Goal: Transaction & Acquisition: Purchase product/service

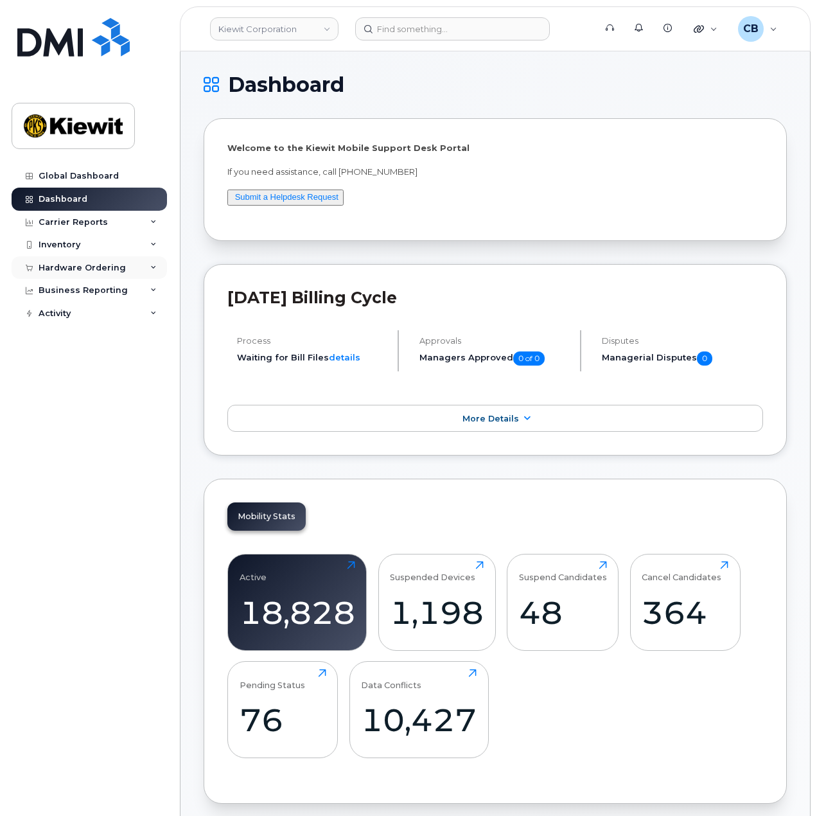
click at [109, 276] on div "Hardware Ordering" at bounding box center [89, 267] width 155 height 23
click at [83, 320] on link "Orders" at bounding box center [100, 316] width 133 height 24
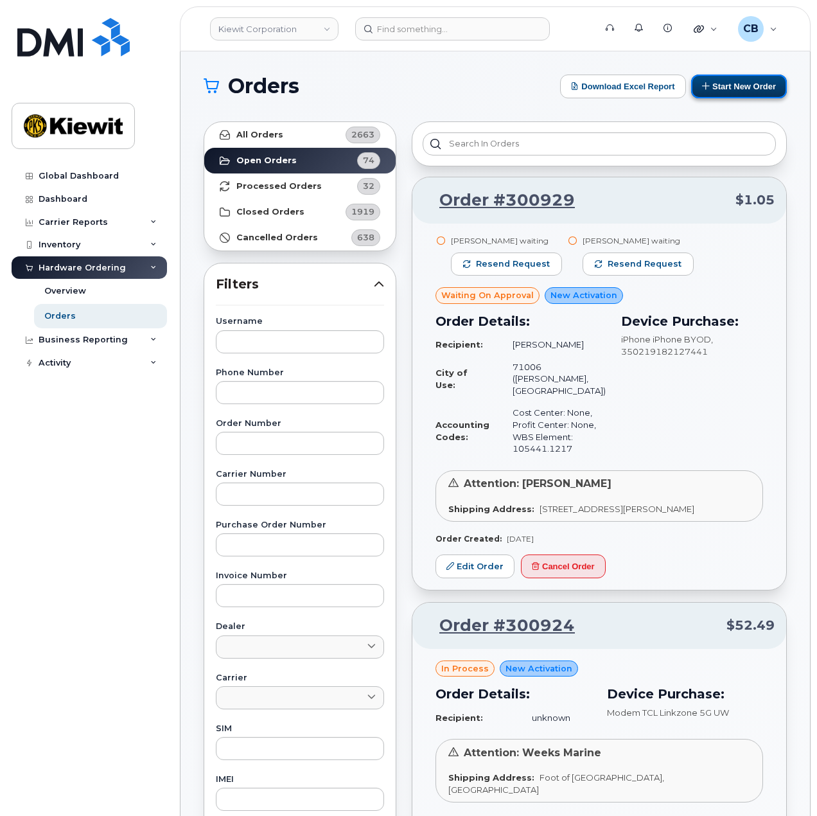
click at [736, 92] on button "Start New Order" at bounding box center [739, 86] width 96 height 24
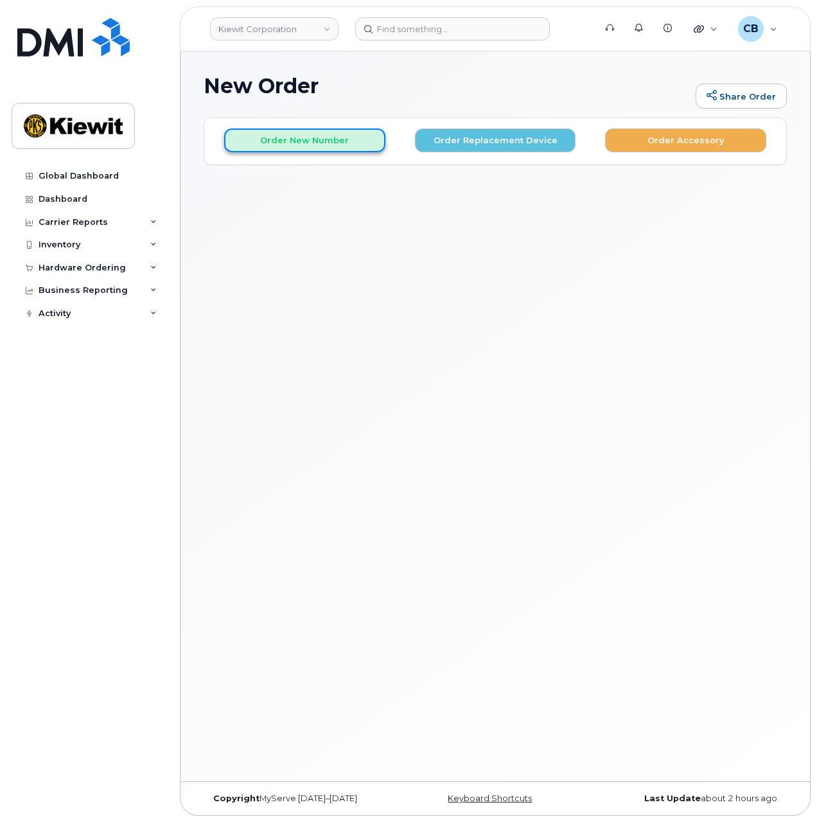
click at [289, 137] on button "Order New Number" at bounding box center [304, 140] width 161 height 24
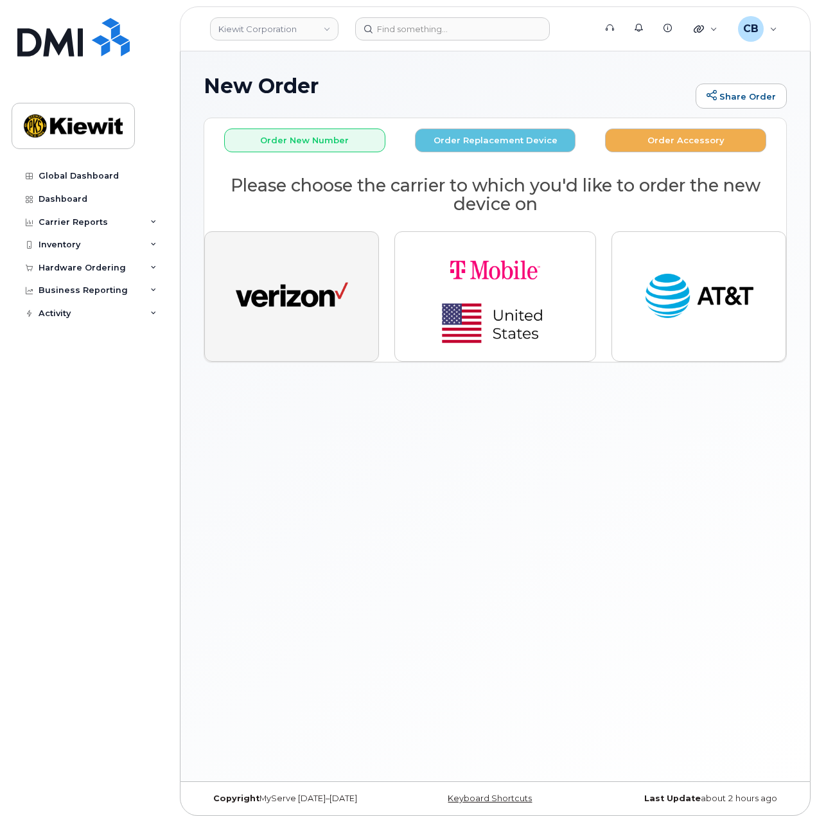
click at [312, 287] on img "button" at bounding box center [292, 297] width 112 height 58
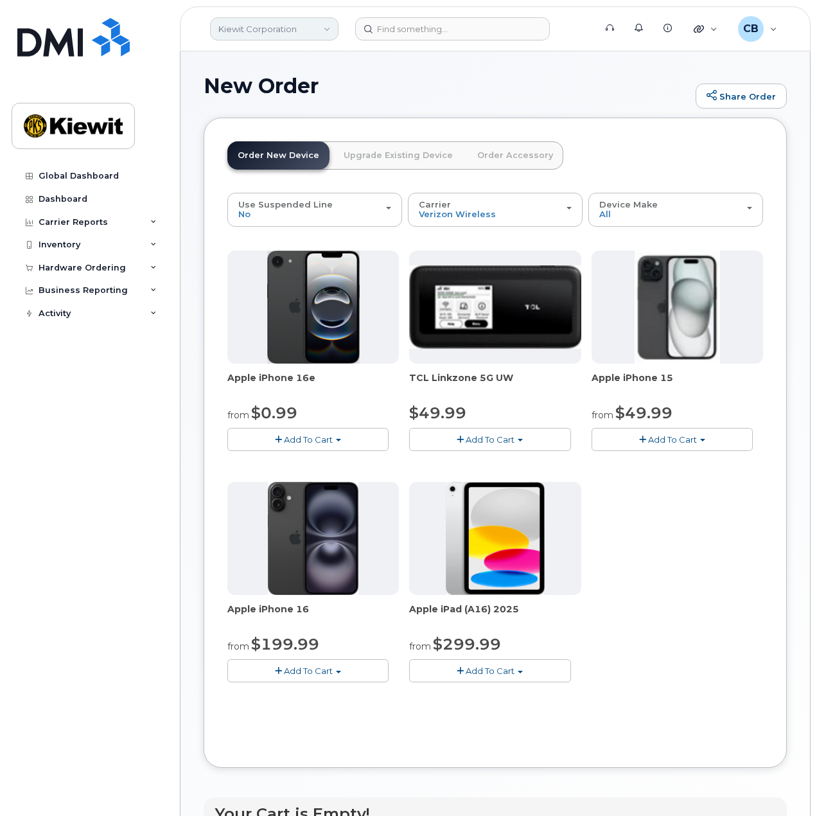
click at [315, 26] on link "Kiewit Corporation" at bounding box center [274, 28] width 128 height 23
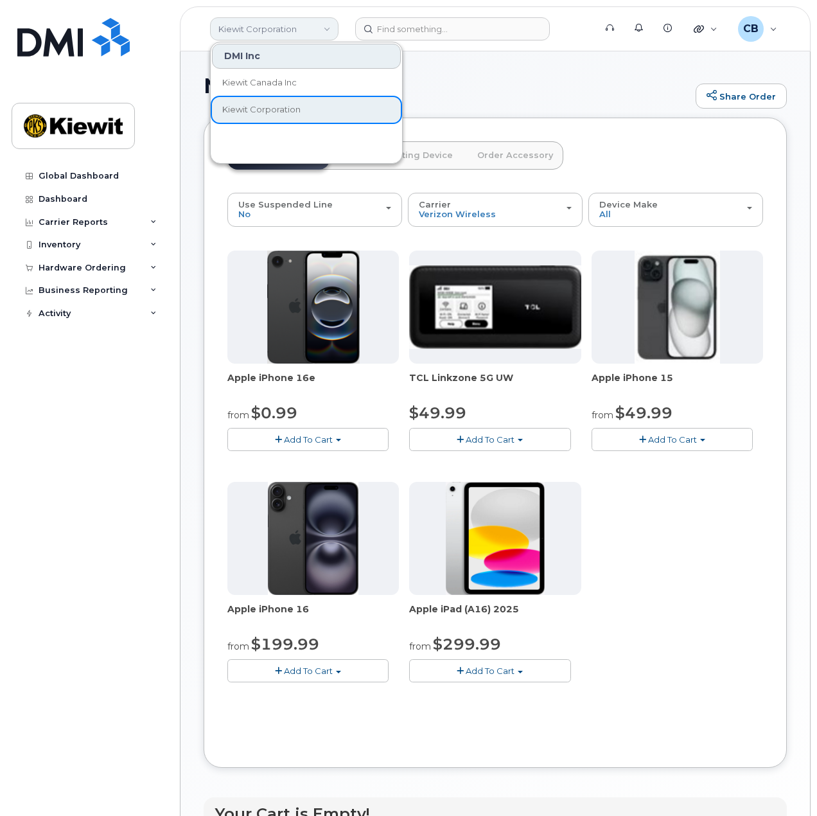
click at [315, 26] on link "Kiewit Corporation" at bounding box center [274, 28] width 128 height 23
click at [527, 82] on h1 "New Order" at bounding box center [447, 85] width 486 height 22
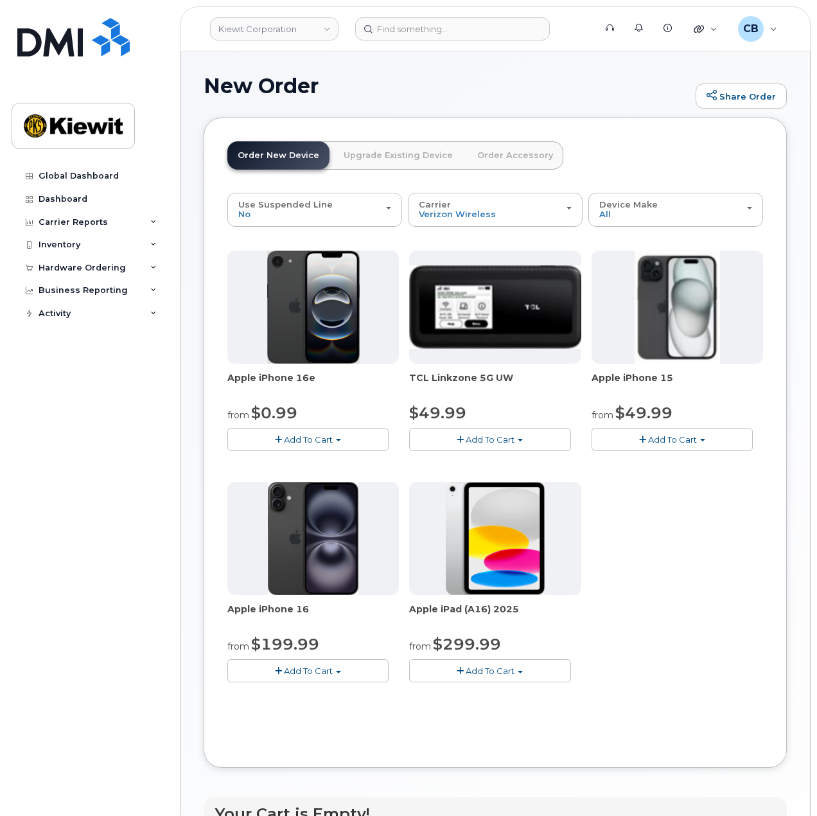
click at [661, 435] on span "Add To Cart" at bounding box center [672, 439] width 49 height 10
click at [685, 458] on link "$49.99 - 2 Year Activation (128GB)" at bounding box center [680, 463] width 171 height 16
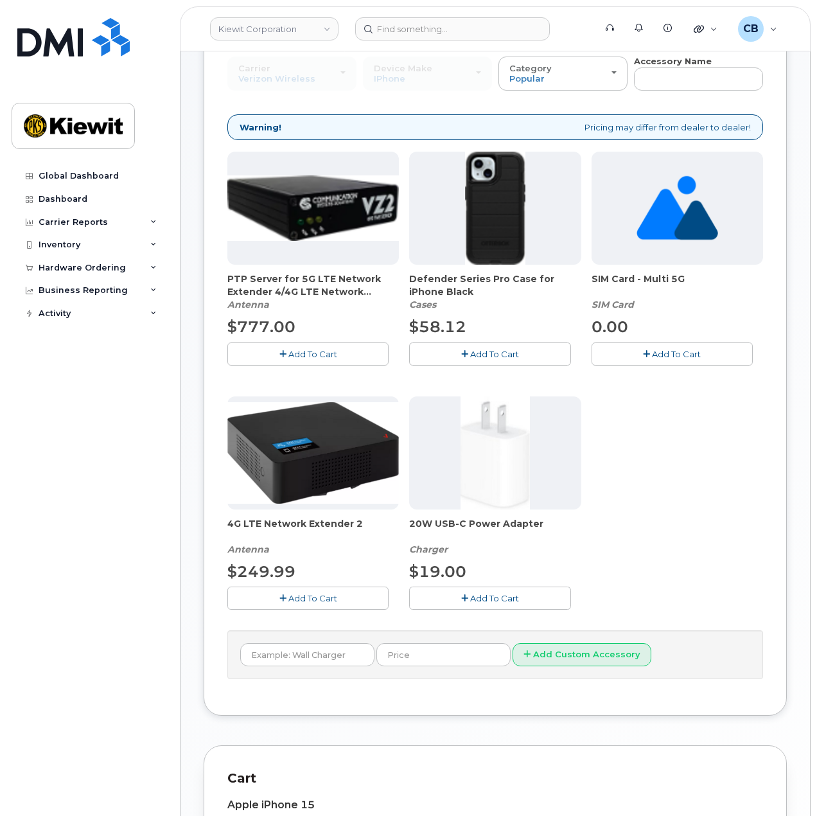
scroll to position [70, 0]
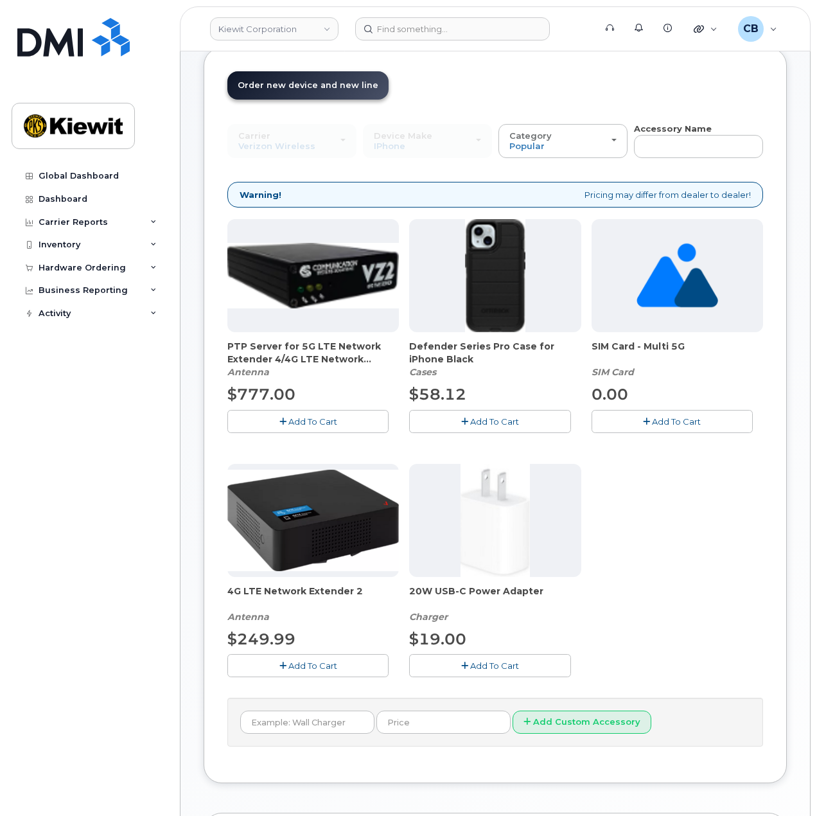
click at [488, 425] on button "Add To Cart" at bounding box center [489, 421] width 161 height 22
click at [466, 667] on button "Add To Cart" at bounding box center [489, 665] width 161 height 22
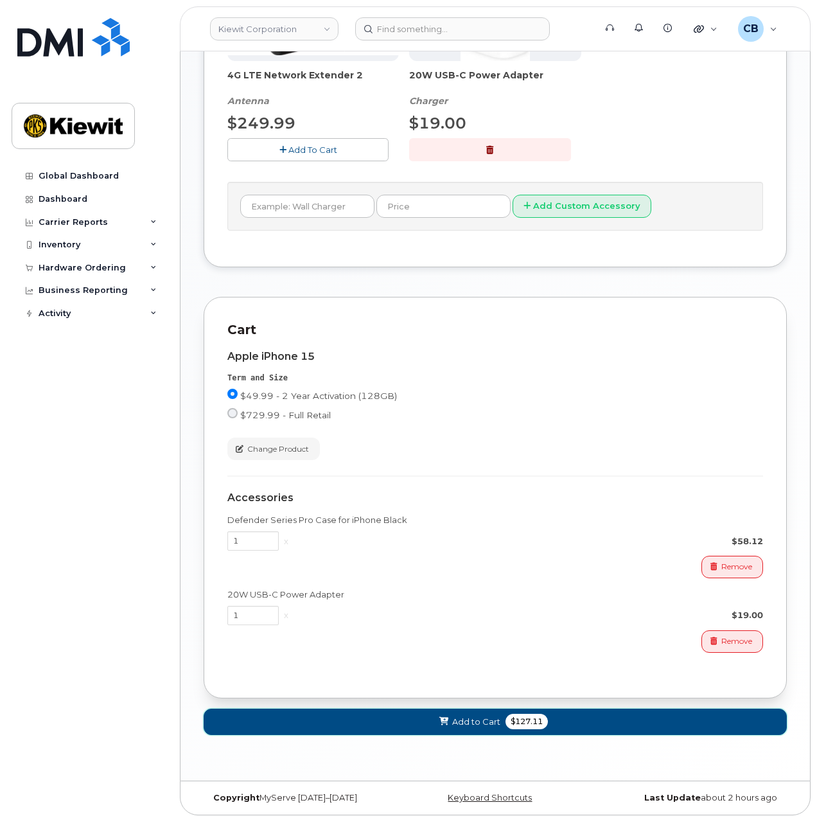
click at [514, 721] on span "$127.11" at bounding box center [526, 721] width 42 height 15
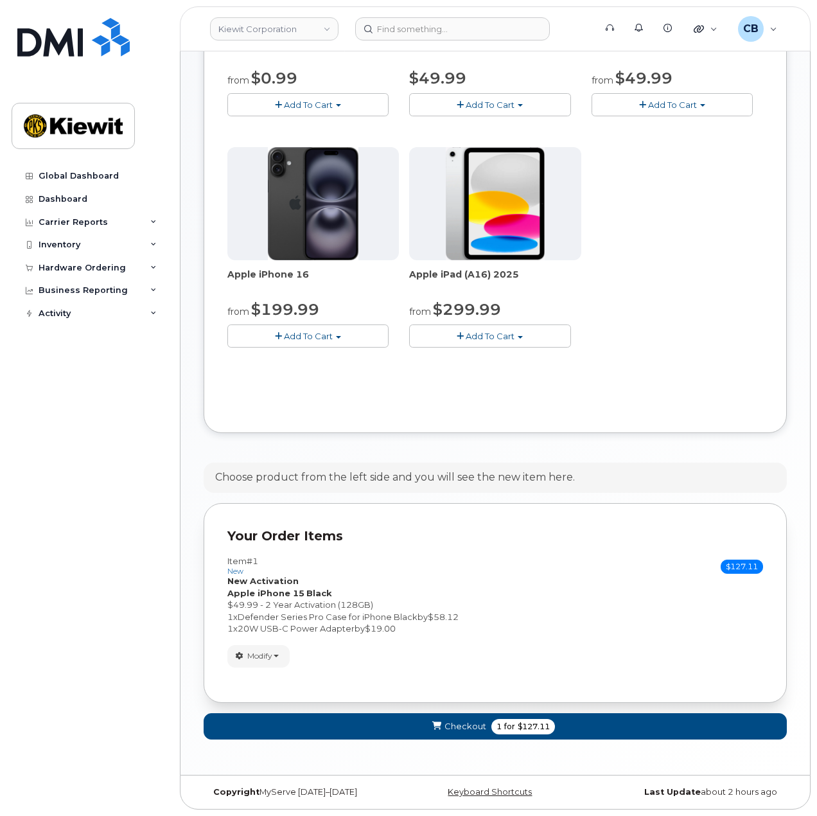
scroll to position [330, 0]
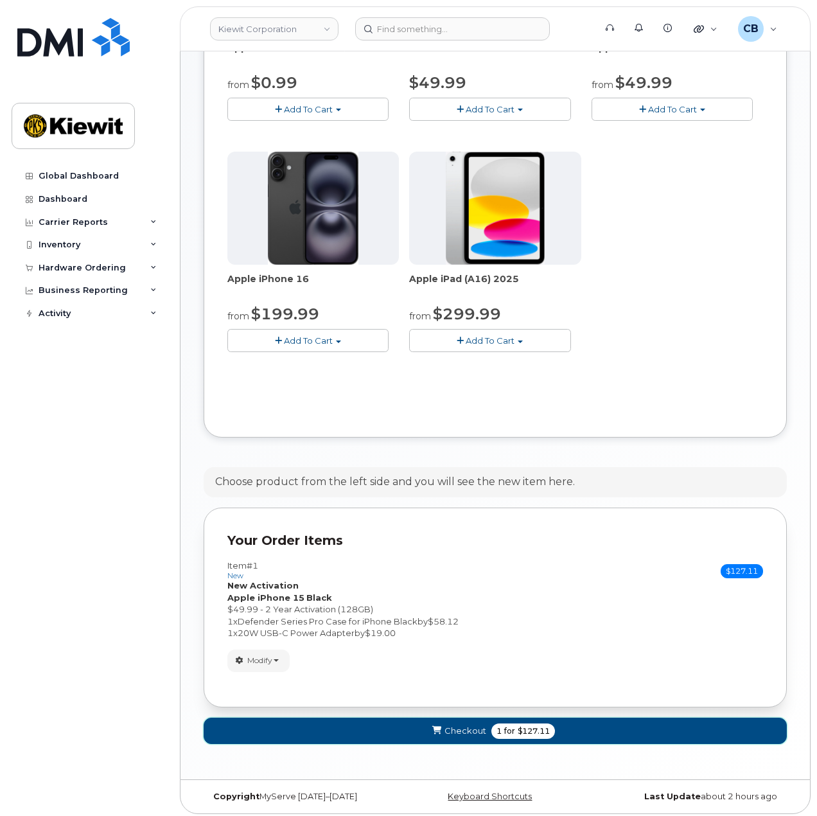
click at [511, 725] on span "for" at bounding box center [510, 731] width 16 height 12
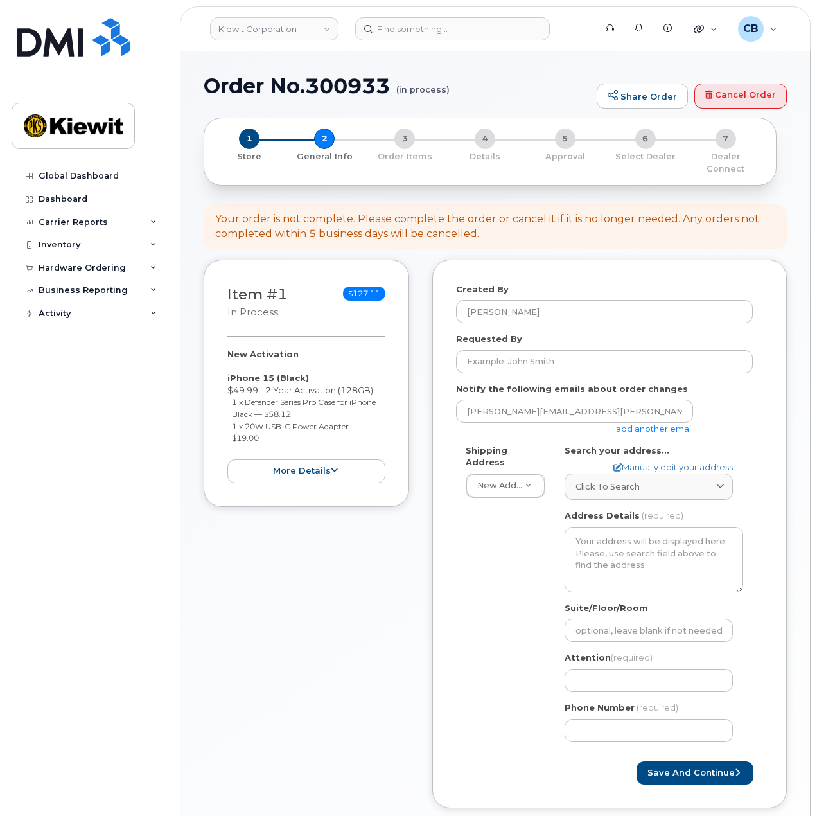
select select
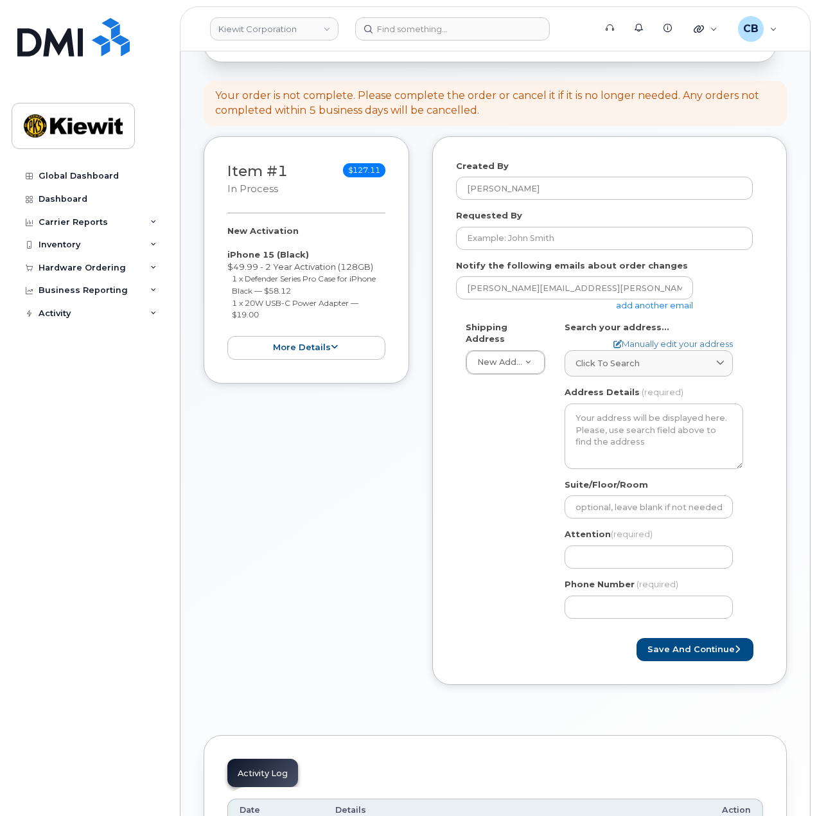
scroll to position [128, 0]
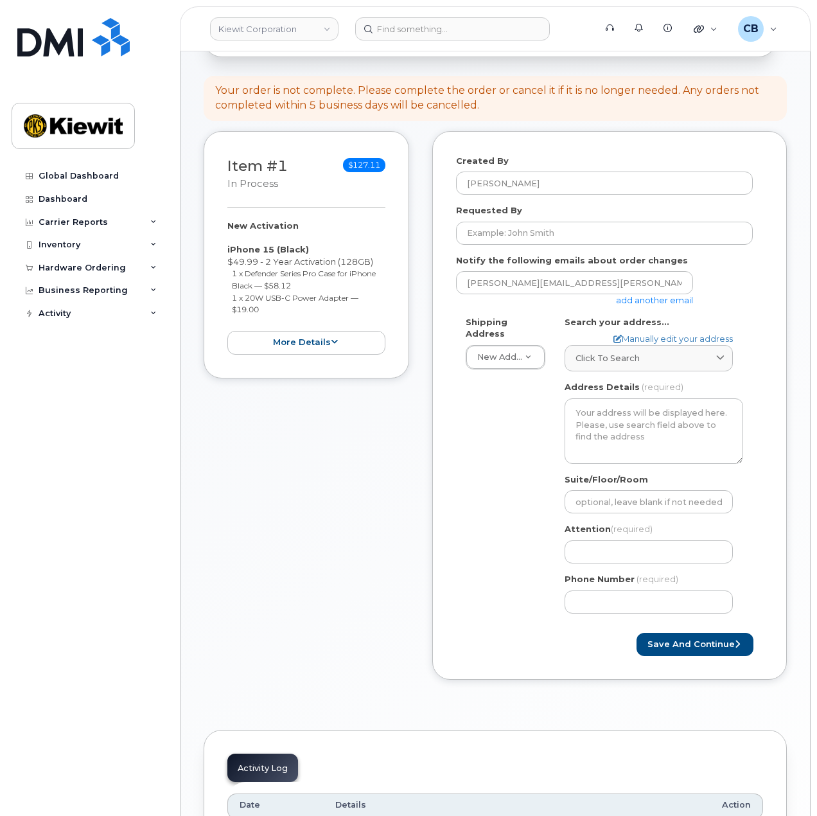
click at [638, 295] on link "add another email" at bounding box center [654, 300] width 77 height 10
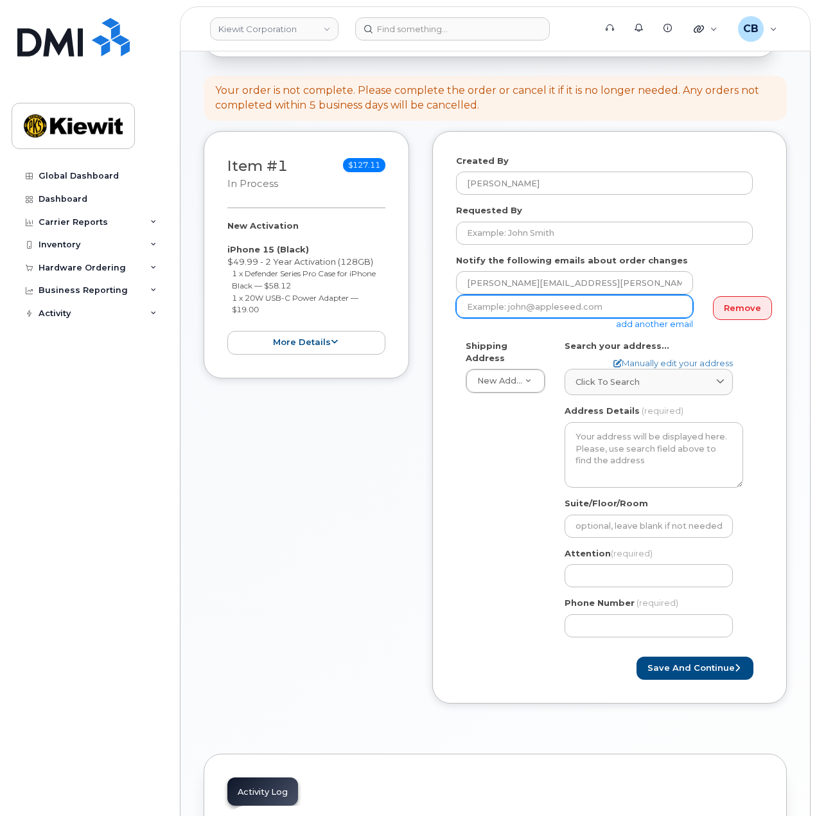
click at [521, 295] on input "email" at bounding box center [574, 306] width 237 height 23
paste input "eric.roumph@kiewit.com"
type input "eric.roumph@kiewit.com"
click at [487, 430] on div "Shipping Address New Address New Address 10055 Trainstation Circle 8880 Penrose…" at bounding box center [604, 493] width 297 height 307
click at [644, 357] on link "Manually edit your address" at bounding box center [672, 363] width 119 height 12
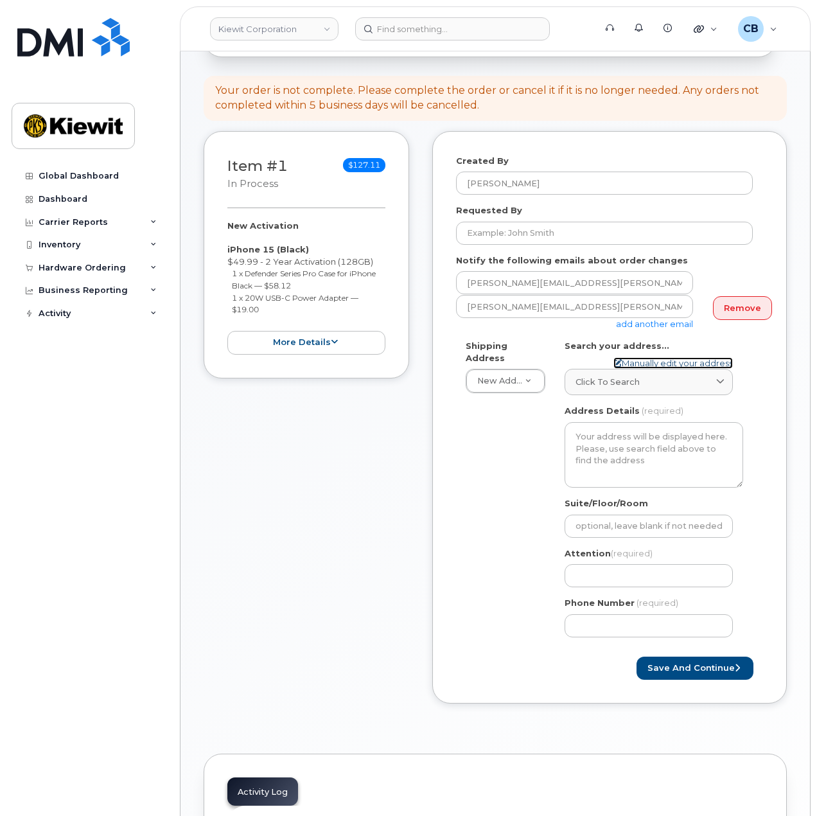
select select
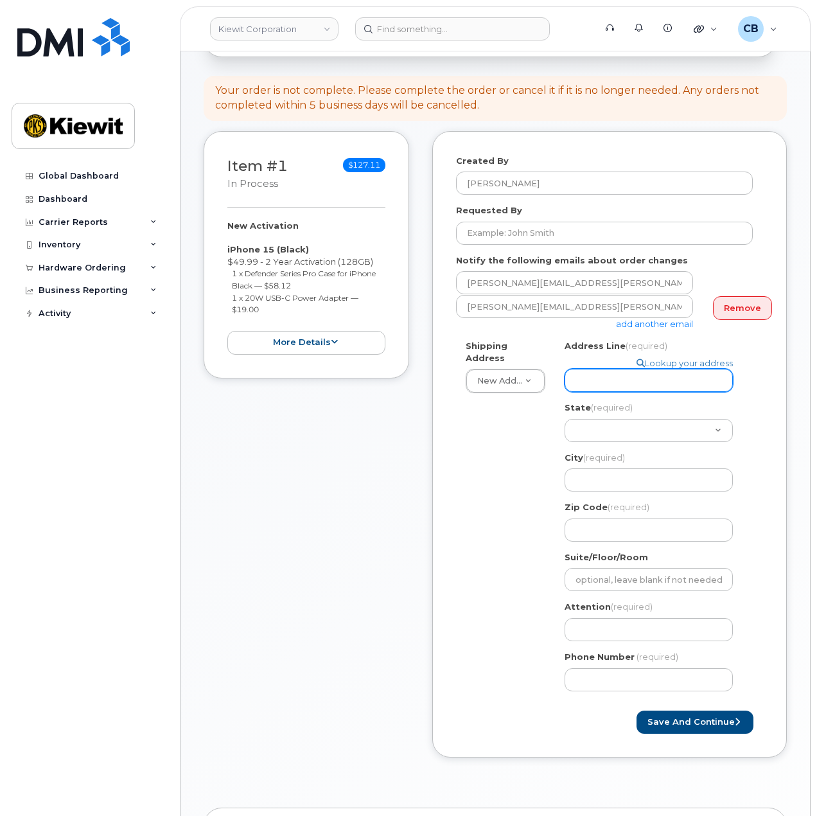
click at [640, 374] on input "Address Line (required)" at bounding box center [649, 380] width 168 height 23
type input "8880 Penrose Lane"
select select
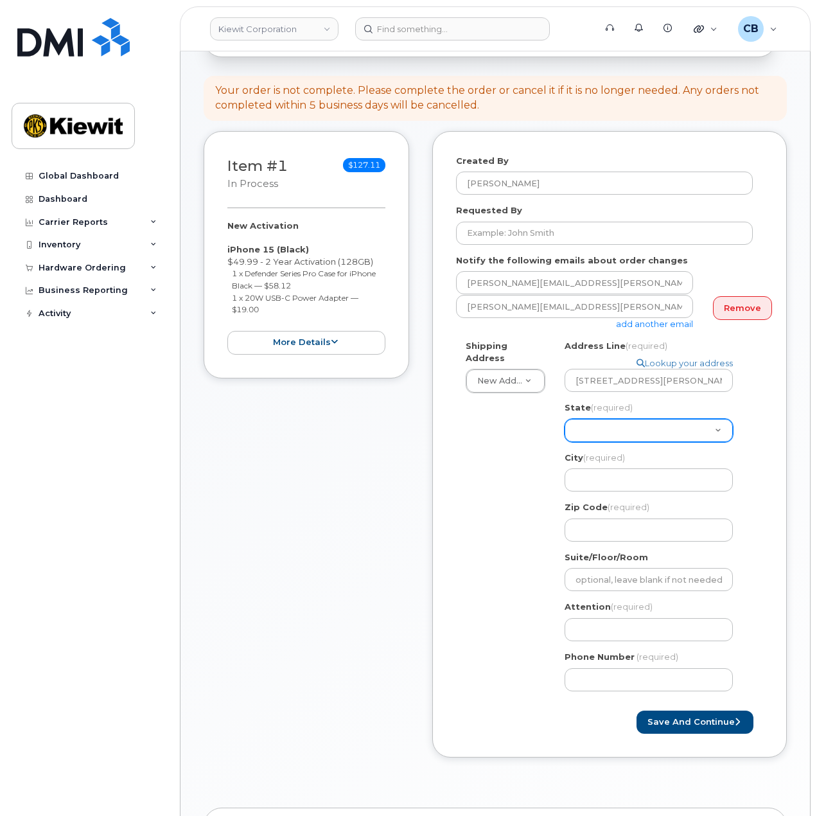
click at [611, 421] on select "Alabama Alaska American Samoa Arizona Arkansas California Colorado Connecticut …" at bounding box center [649, 430] width 168 height 23
select select "KS"
select select
click at [611, 421] on select "Alabama Alaska American Samoa Arizona Arkansas California Colorado Connecticut …" at bounding box center [649, 430] width 168 height 23
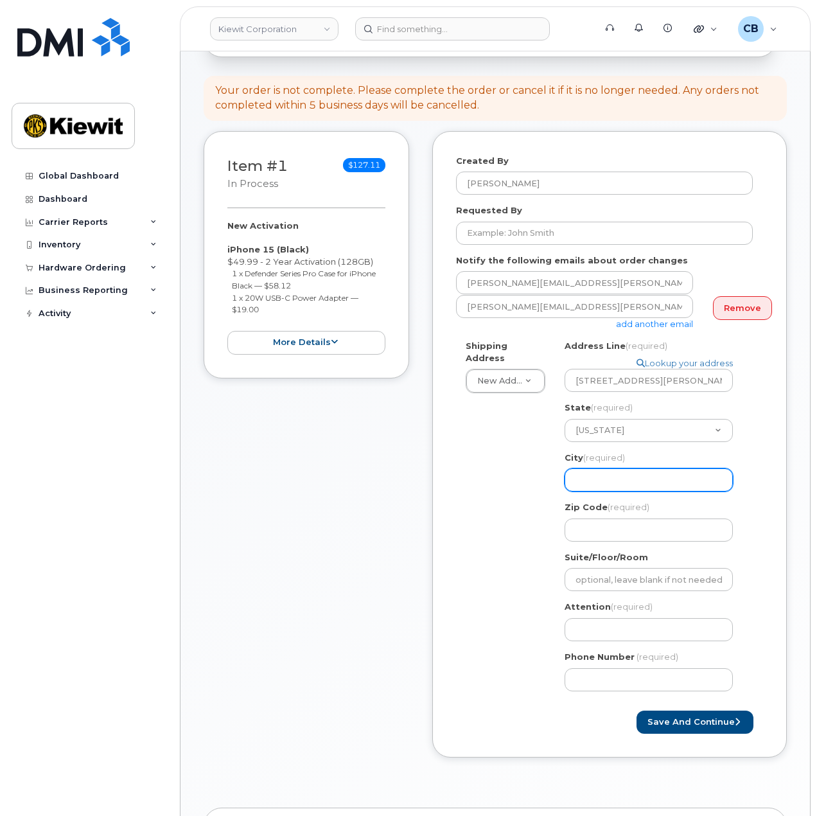
click at [617, 468] on input "City (required)" at bounding box center [649, 479] width 168 height 23
type input "Lenexa"
select select
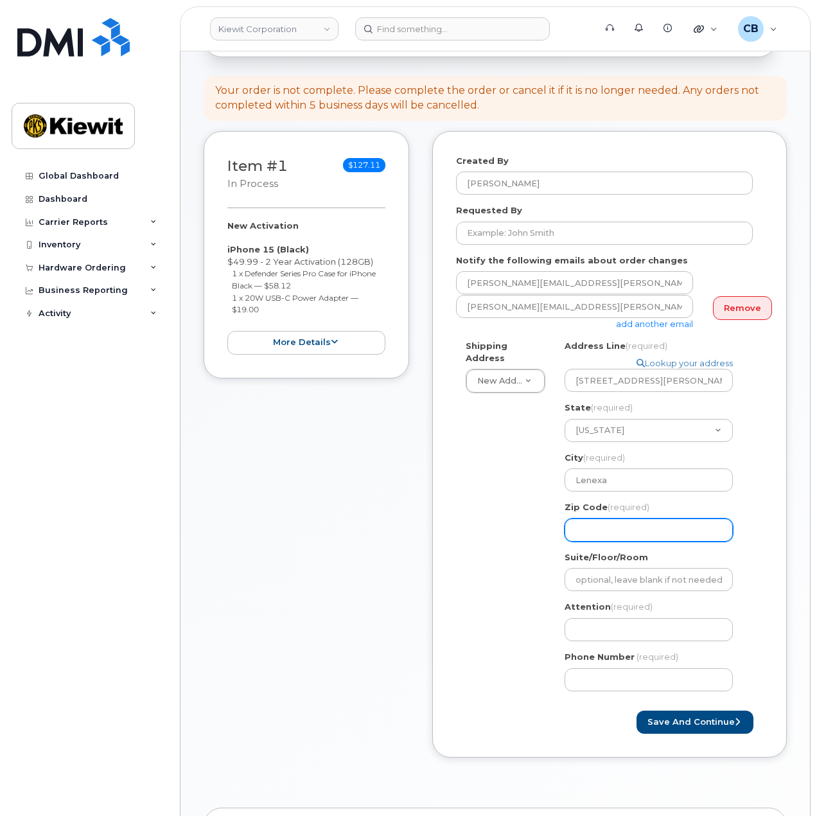
click at [617, 525] on input "Zip Code (required)" at bounding box center [649, 529] width 168 height 23
type input "66219"
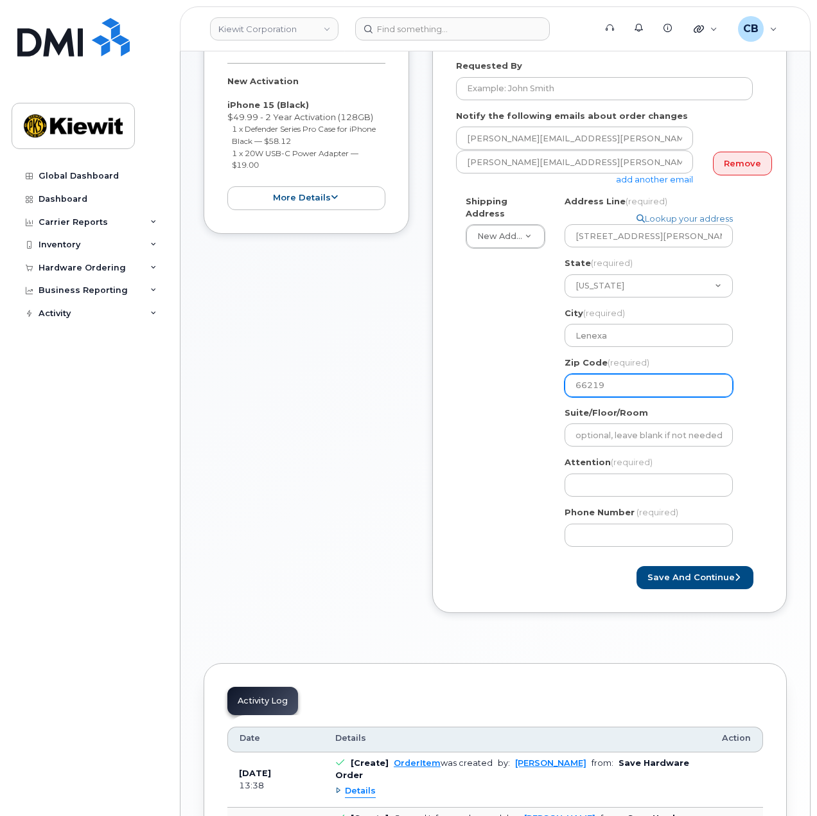
scroll to position [321, 0]
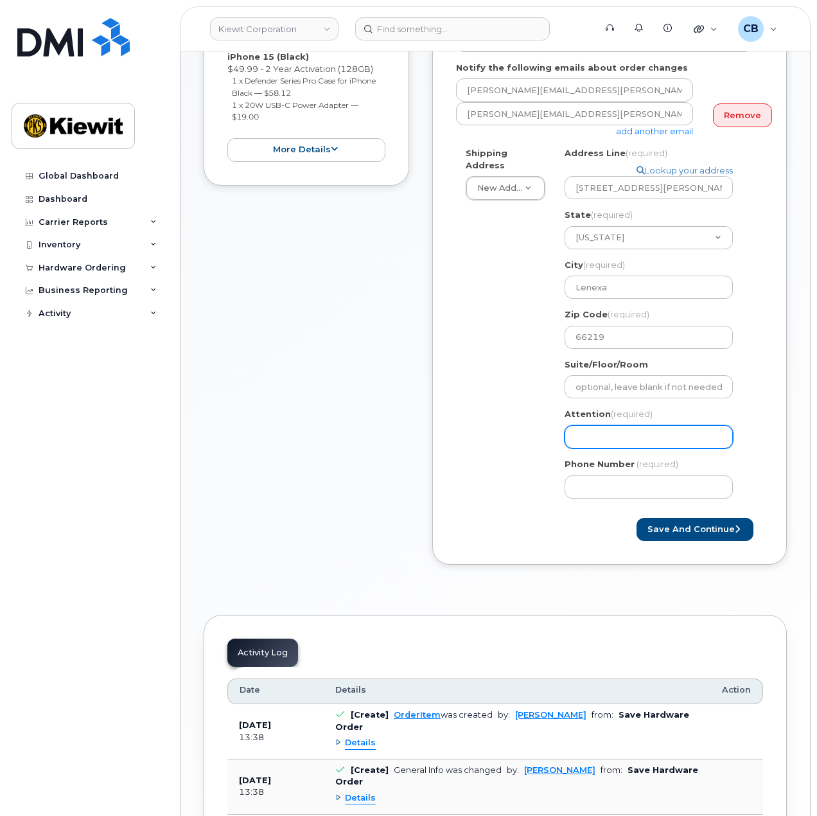
click at [636, 427] on input "Attention (required)" at bounding box center [649, 436] width 168 height 23
click at [600, 425] on input "Attention (required)" at bounding box center [649, 436] width 168 height 23
paste input "Russell.Sylvester"
select select
type input "Russell.Sylvester"
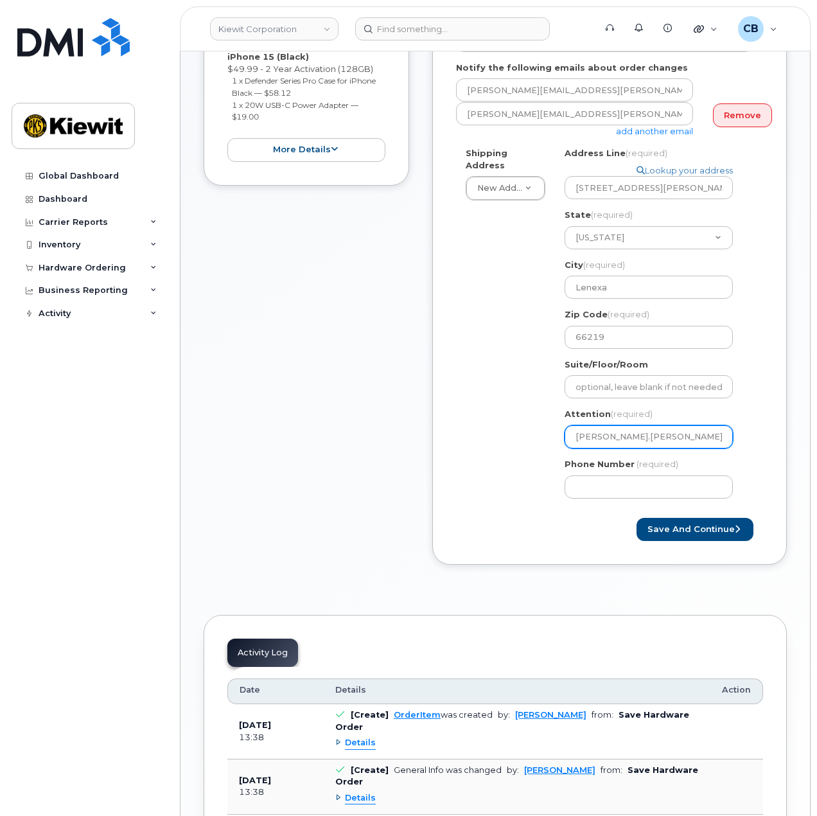
click at [609, 425] on input "Russell.Sylvester" at bounding box center [649, 436] width 168 height 23
select select
type input "RussellSylvester"
select select
type input "Russell,Sylvester"
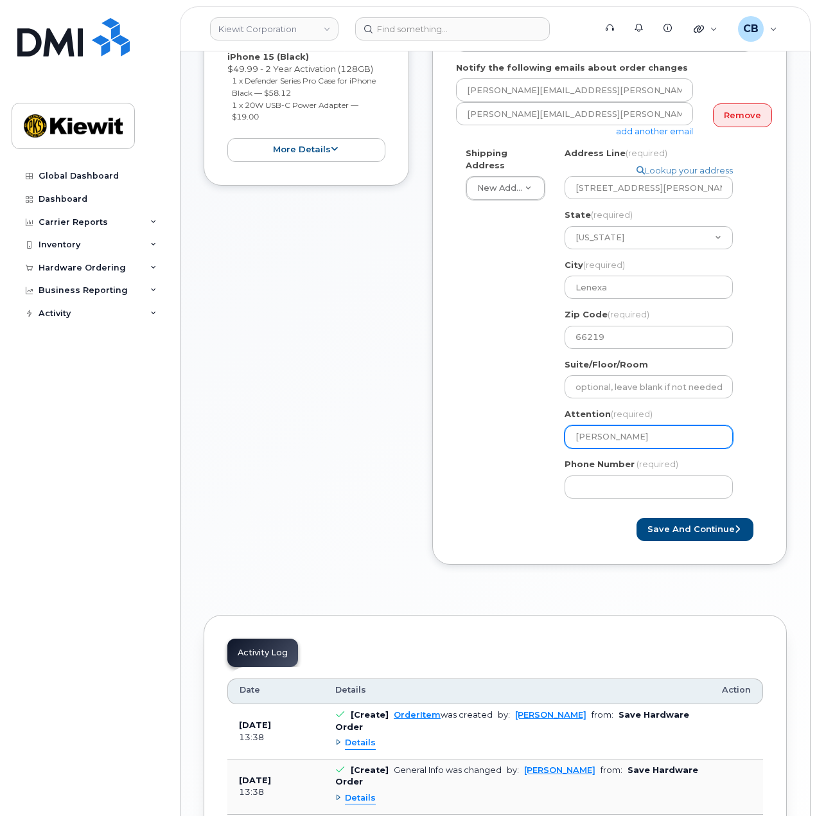
select select
type input "Russell, Sylvester"
select select
type input "Russell,Sylvester"
select select
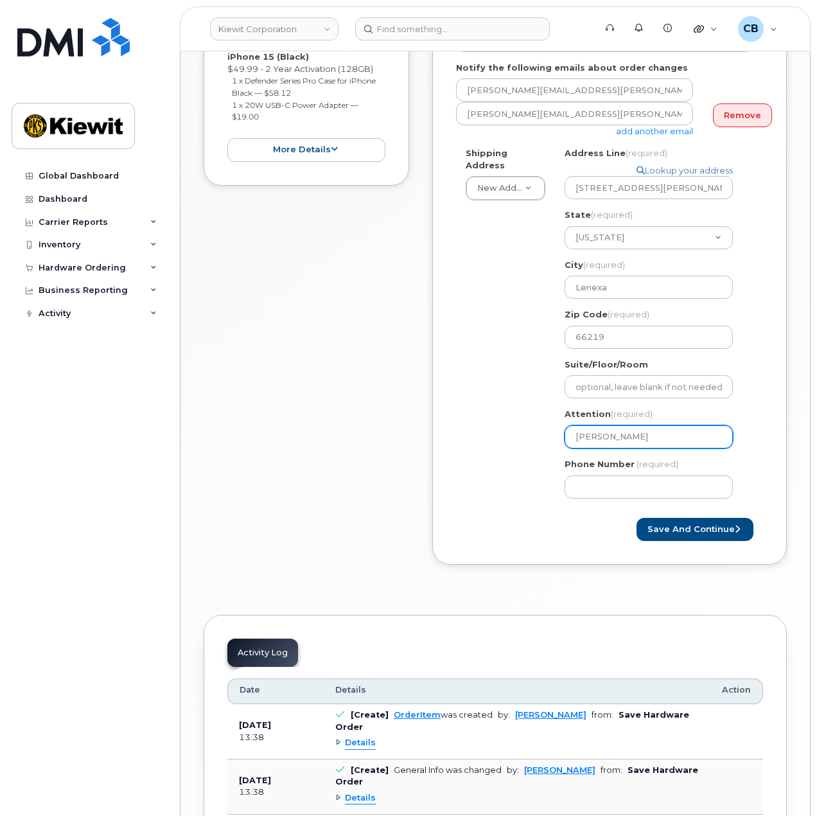
type input "RussellSylvester"
select select
type input "[PERSON_NAME]"
click at [644, 425] on input "[PERSON_NAME]" at bounding box center [649, 436] width 168 height 23
select select
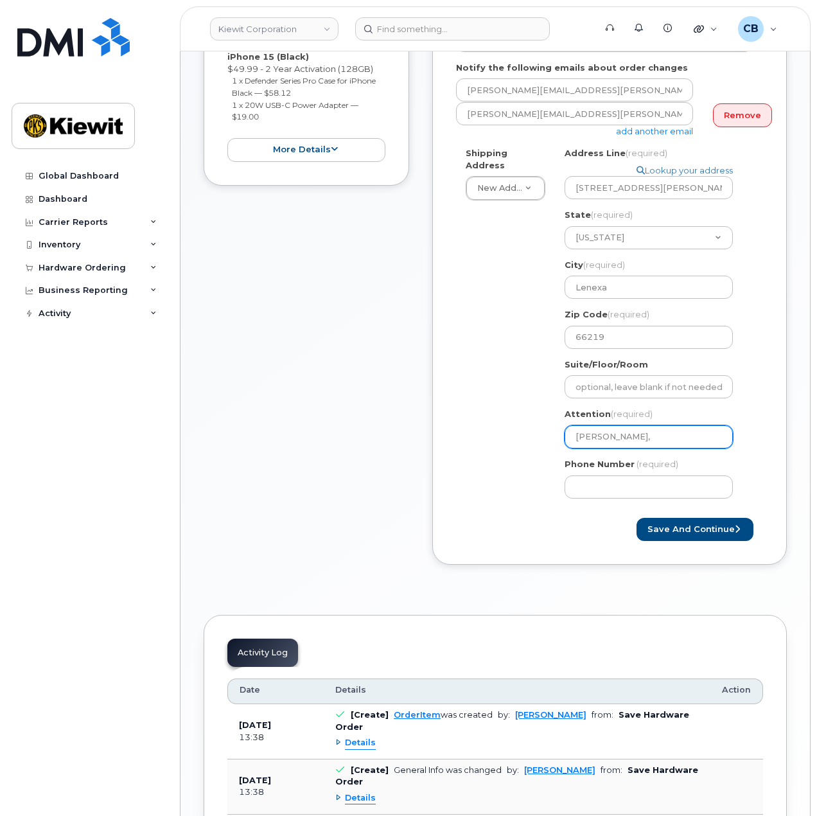
type input "Russell Sylvester,"
click at [678, 432] on input "Russell Sylvester," at bounding box center [649, 436] width 168 height 23
paste input "Eric.Roumph"
select select
type input "Russell Sylvester, Eric.Roumph"
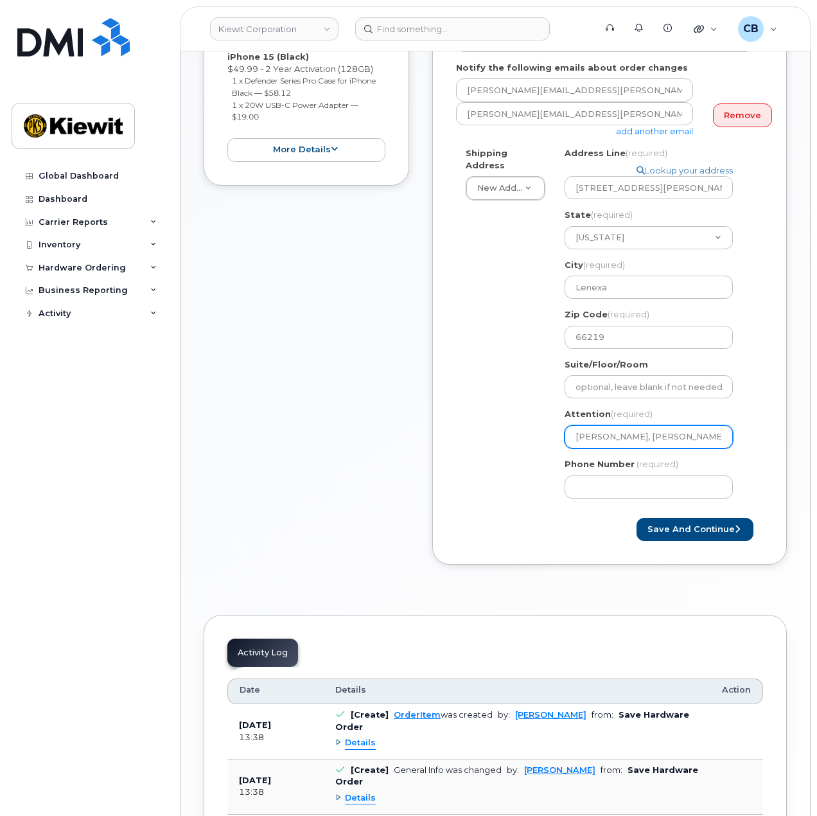
click at [661, 425] on input "Russell Sylvester, Eric.Roumph" at bounding box center [649, 436] width 168 height 23
select select
type input "Russell Sylvester, EricRoumph"
select select
type input "[PERSON_NAME], [PERSON_NAME]"
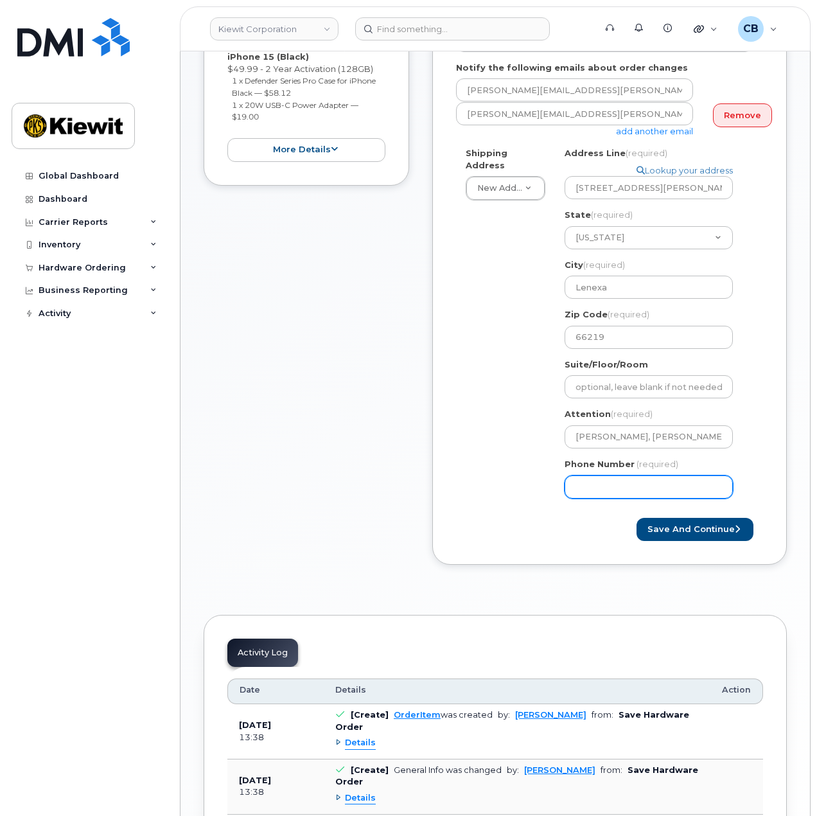
click at [577, 475] on input "Phone Number" at bounding box center [649, 486] width 168 height 23
type input "877"
click at [670, 523] on button "Save and Continue" at bounding box center [694, 530] width 117 height 24
click at [614, 475] on input "Phone Number" at bounding box center [649, 486] width 168 height 23
select select
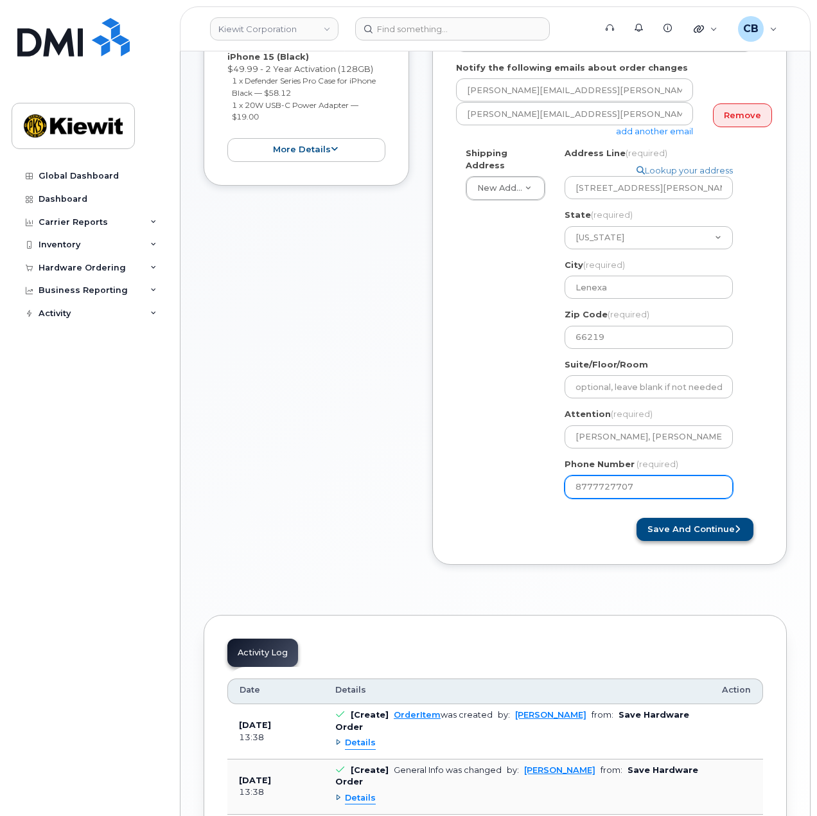
type input "8777727707"
click at [660, 518] on button "Save and Continue" at bounding box center [694, 530] width 117 height 24
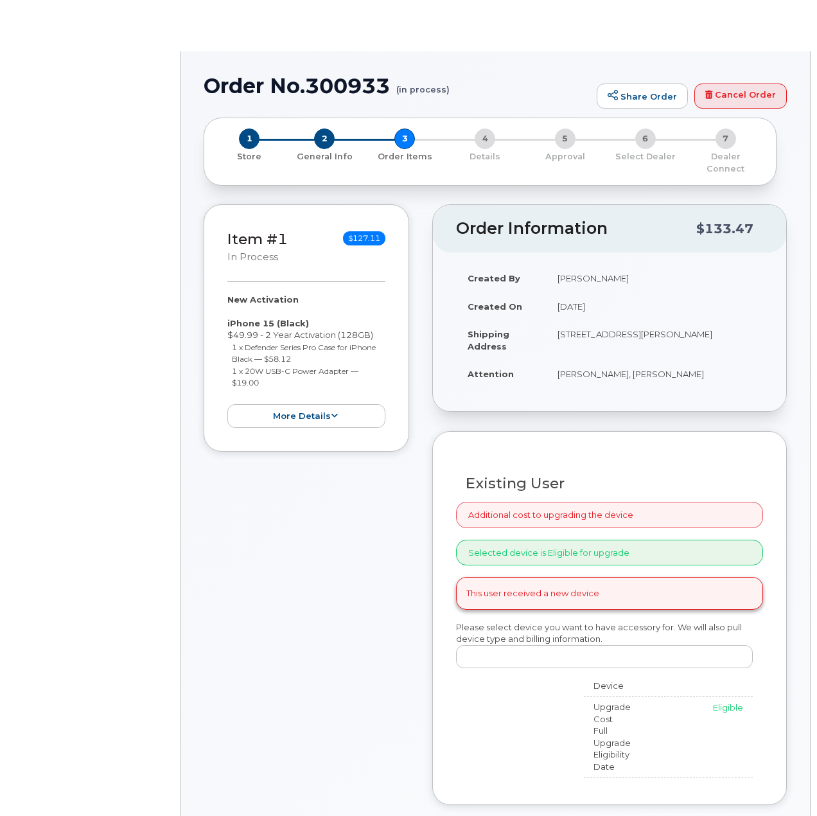
radio input "true"
select select
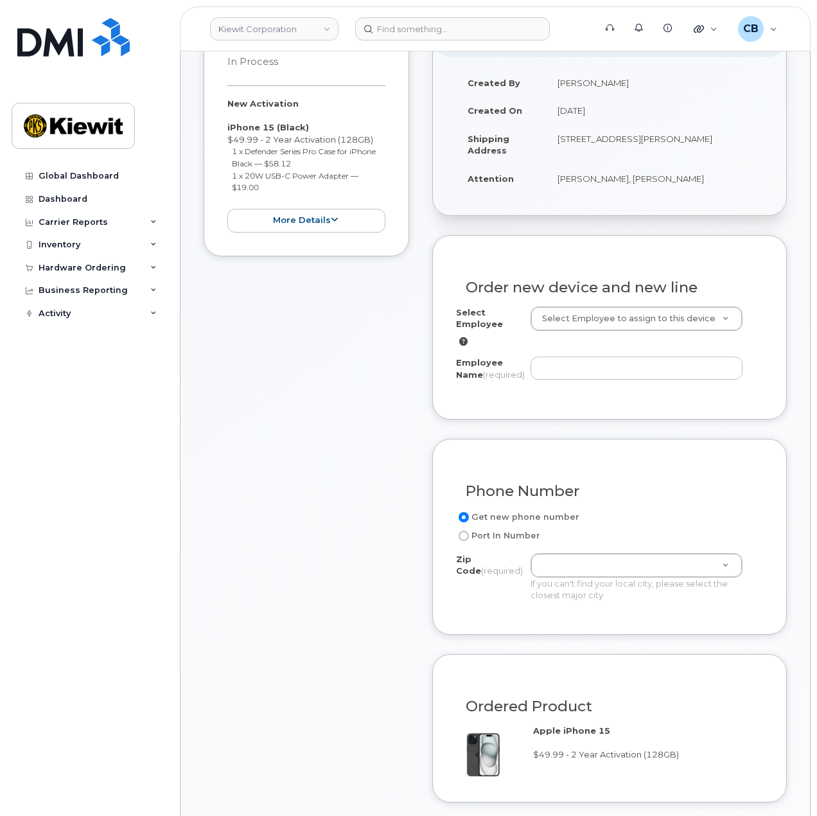
scroll to position [257, 0]
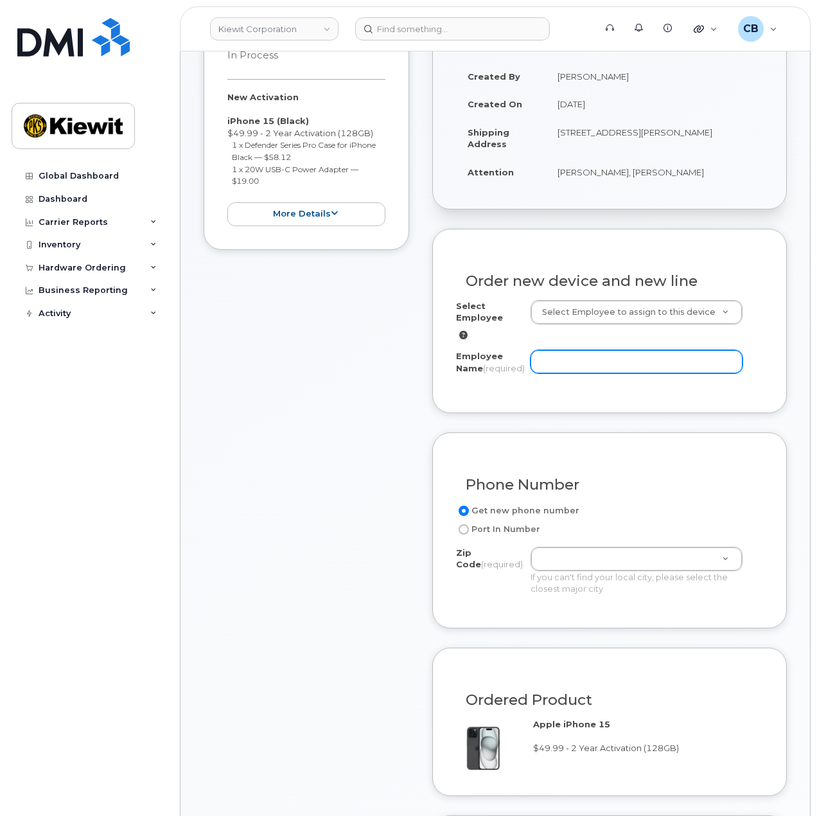
click at [563, 350] on input "Employee Name (required)" at bounding box center [636, 361] width 213 height 23
drag, startPoint x: 553, startPoint y: 357, endPoint x: 566, endPoint y: 357, distance: 12.8
click at [557, 357] on input "Employee Name (required)" at bounding box center [636, 361] width 213 height 23
paste input "Russell.Sylvester"
click at [568, 350] on input "Russell.Sylvester" at bounding box center [636, 361] width 213 height 23
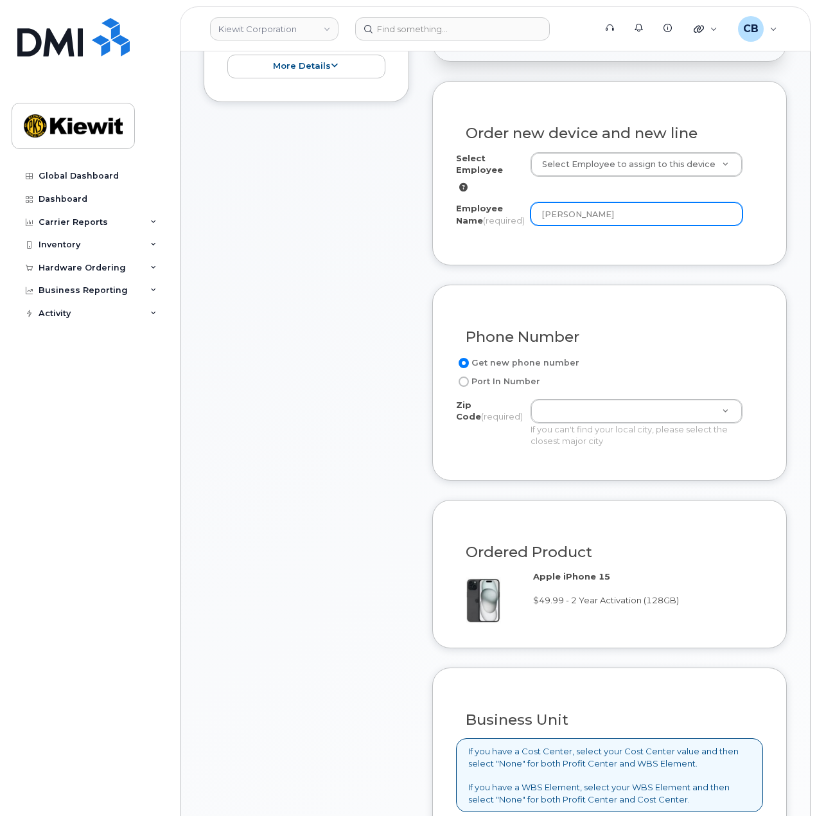
scroll to position [514, 0]
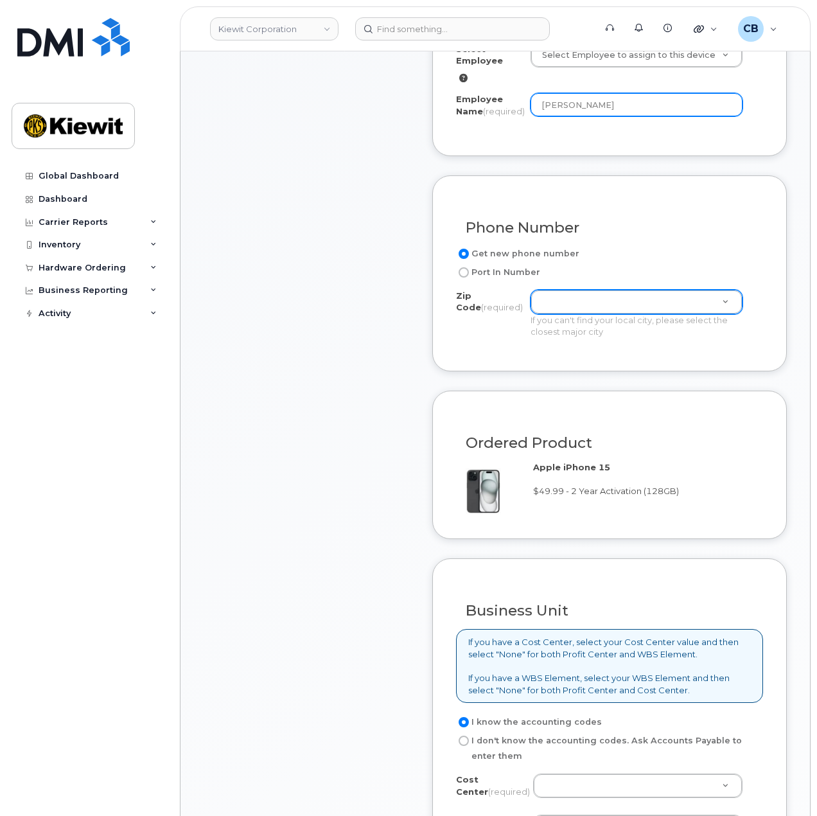
type input "[PERSON_NAME]"
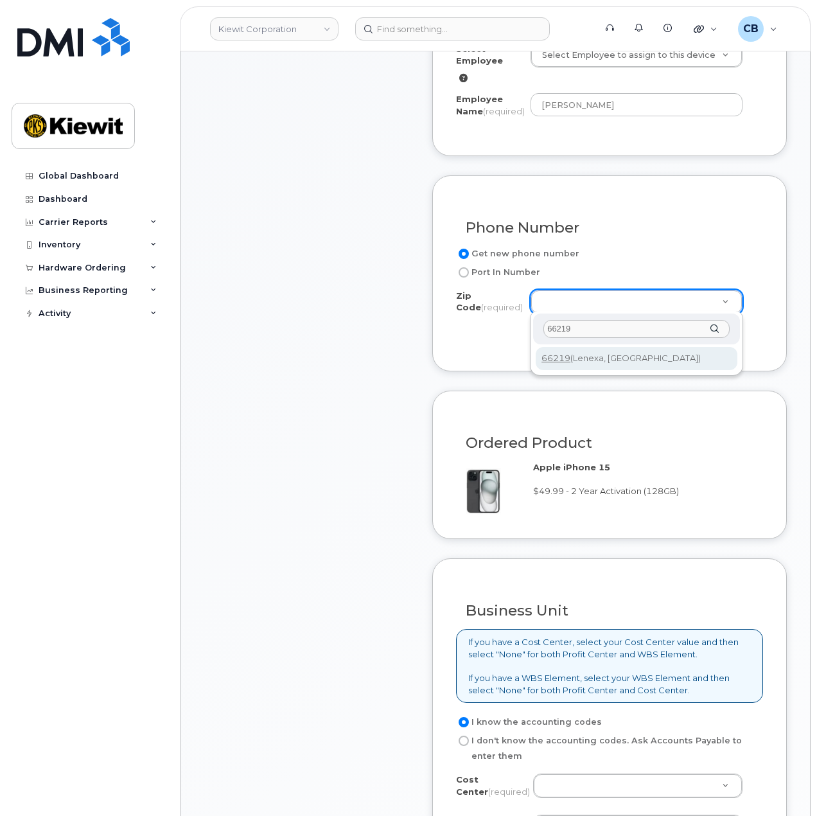
type input "66219"
type input "66219 (Lenexa, KS)"
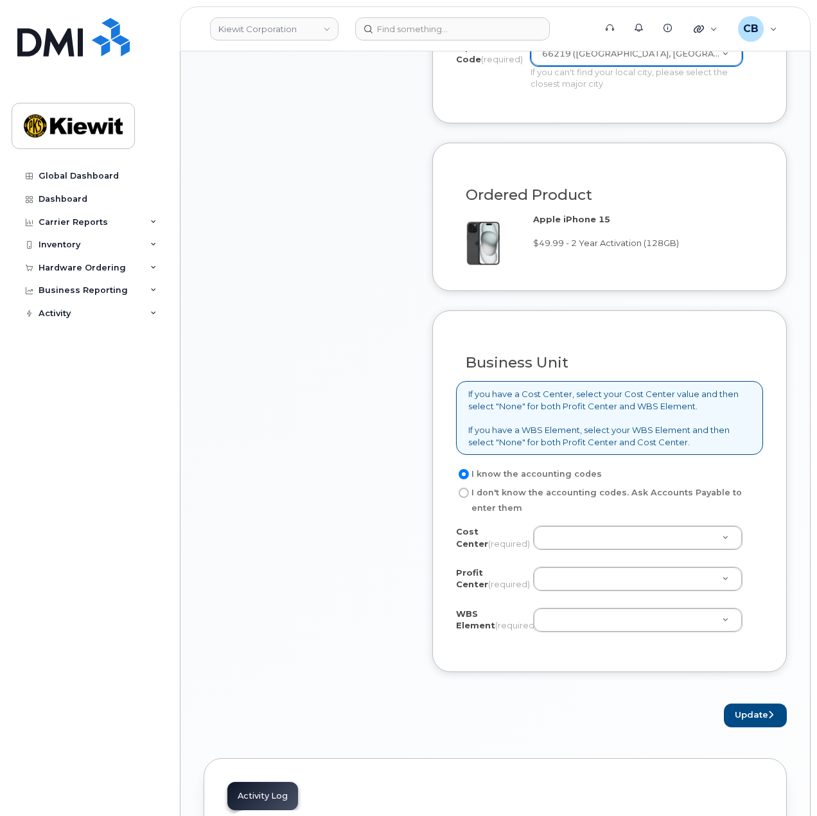
scroll to position [899, 0]
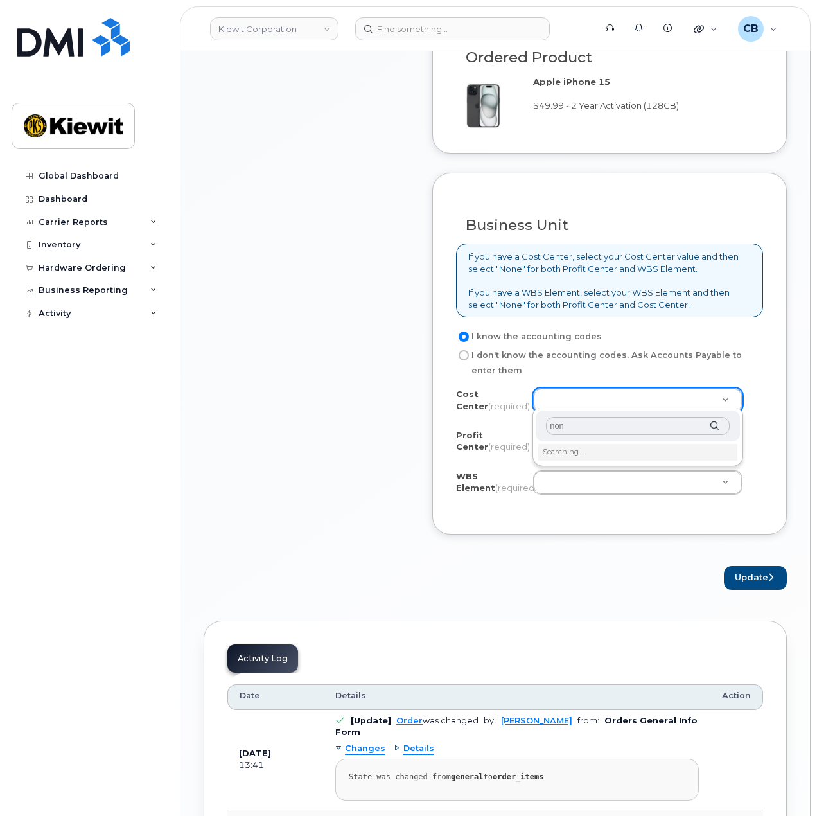
type input "none"
type input "None"
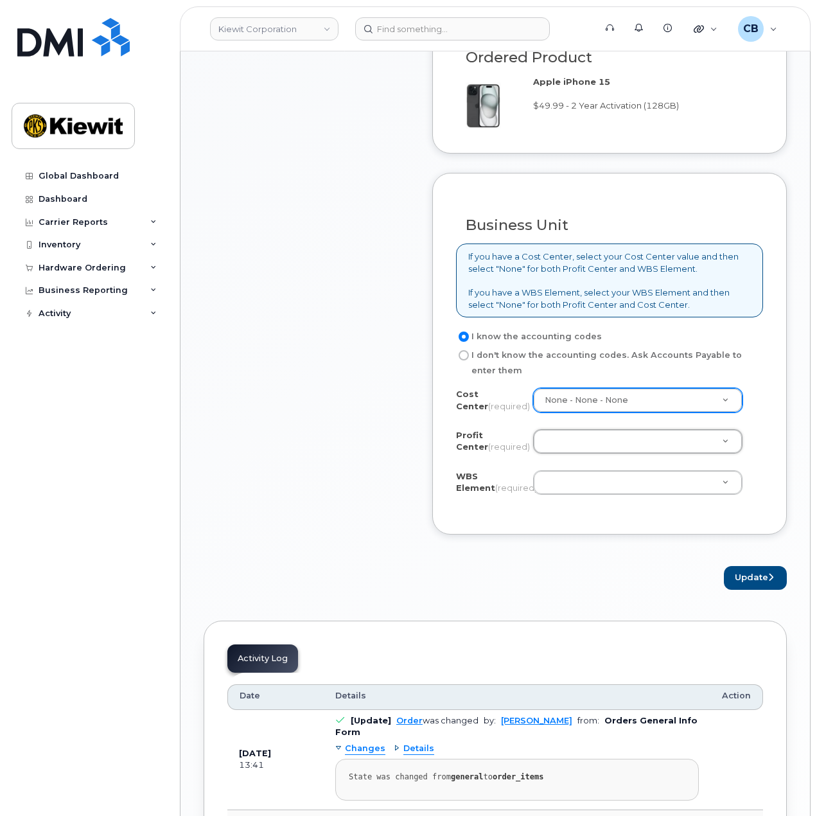
type input "n"
type input "no"
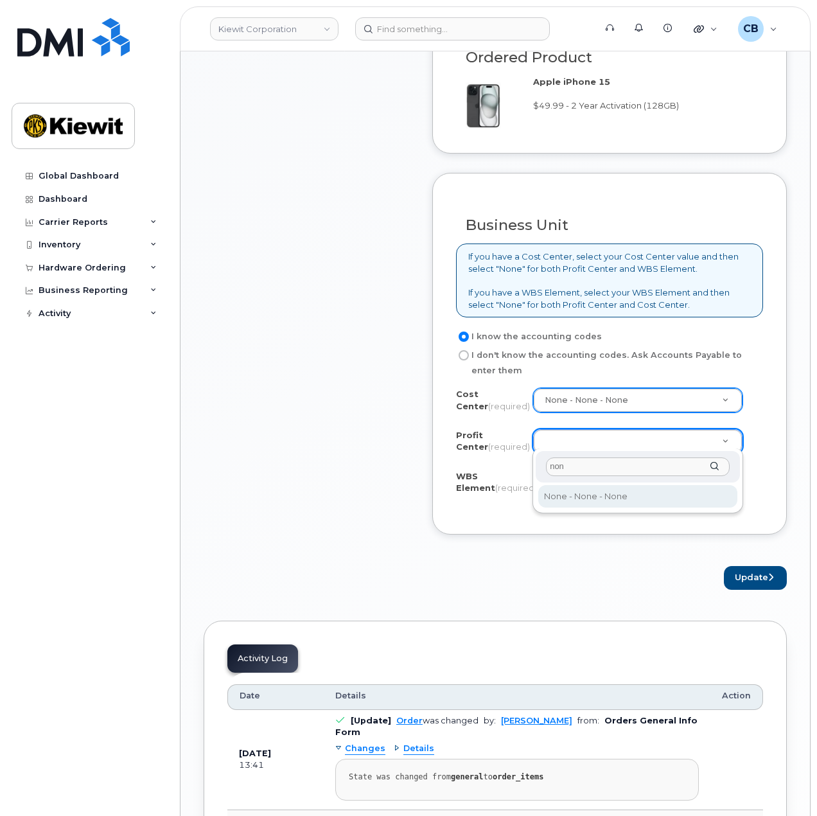
type input "none"
select select "None"
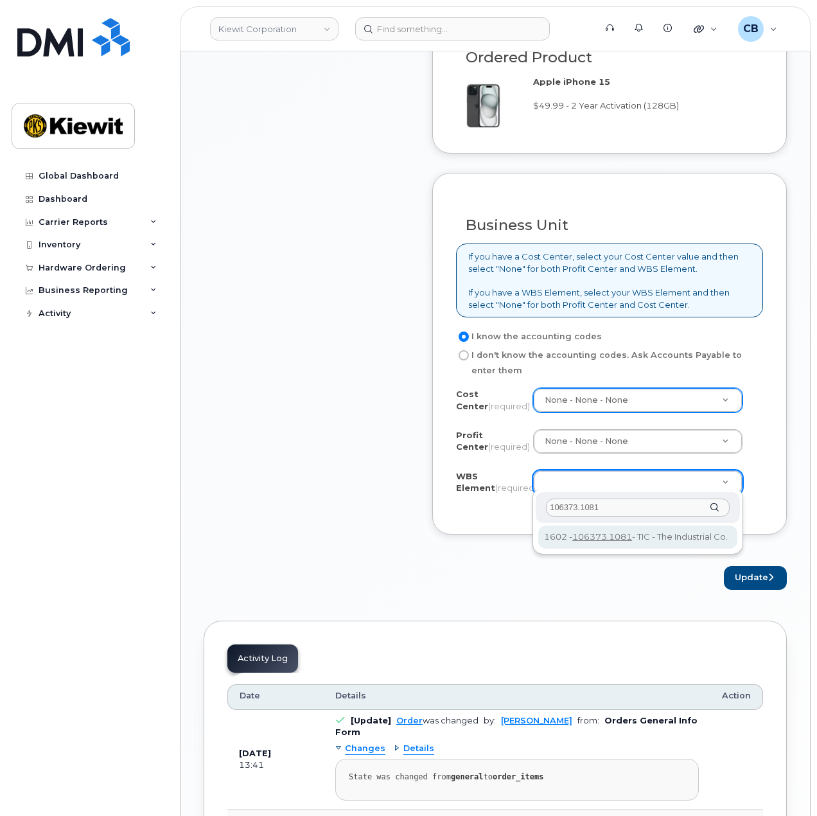
type input "106373.1081"
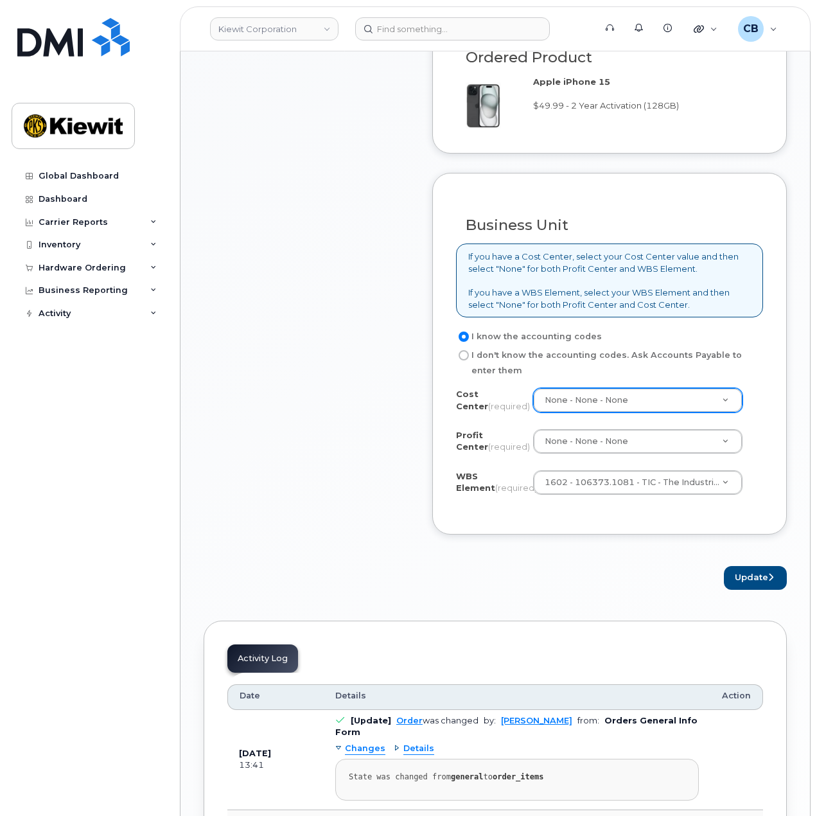
click at [527, 575] on div "Update" at bounding box center [609, 578] width 355 height 24
click at [754, 582] on button "Update" at bounding box center [755, 578] width 63 height 24
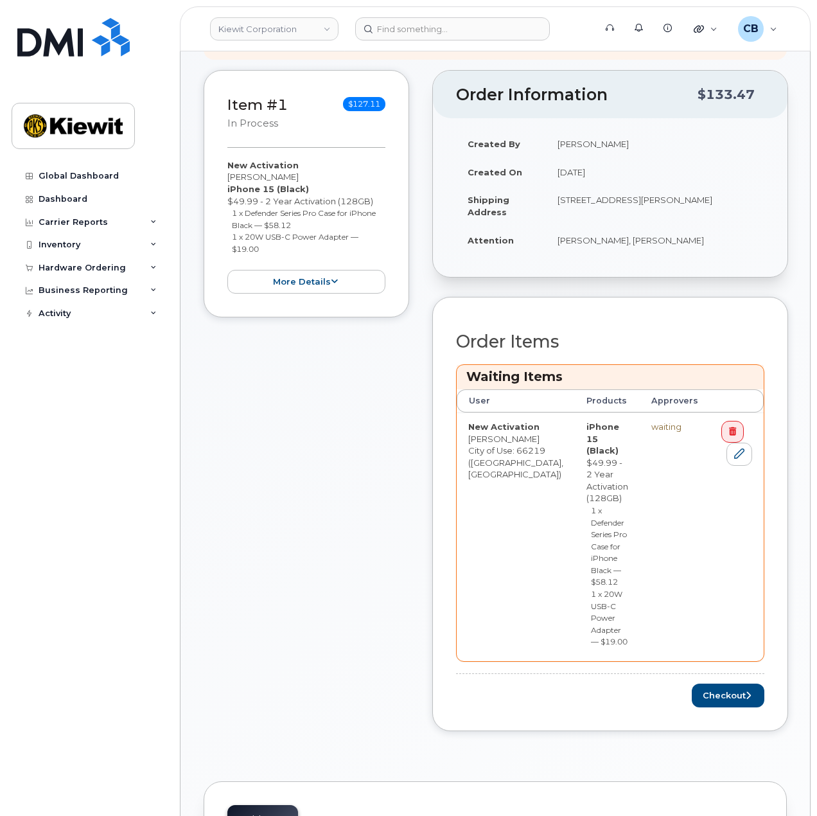
scroll to position [257, 0]
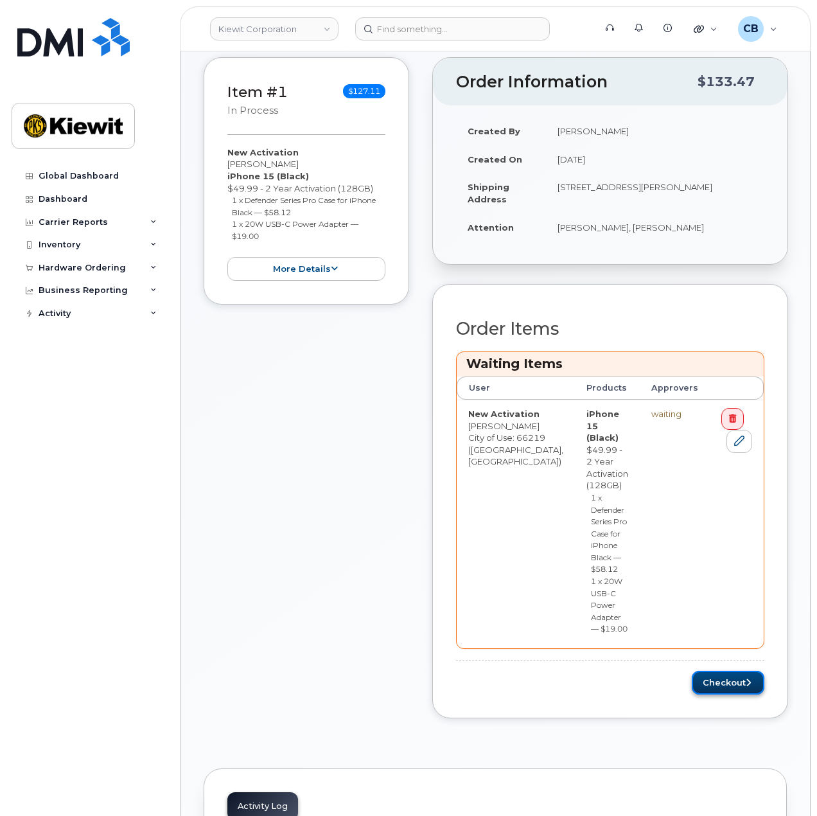
click at [719, 670] on button "Checkout" at bounding box center [728, 682] width 73 height 24
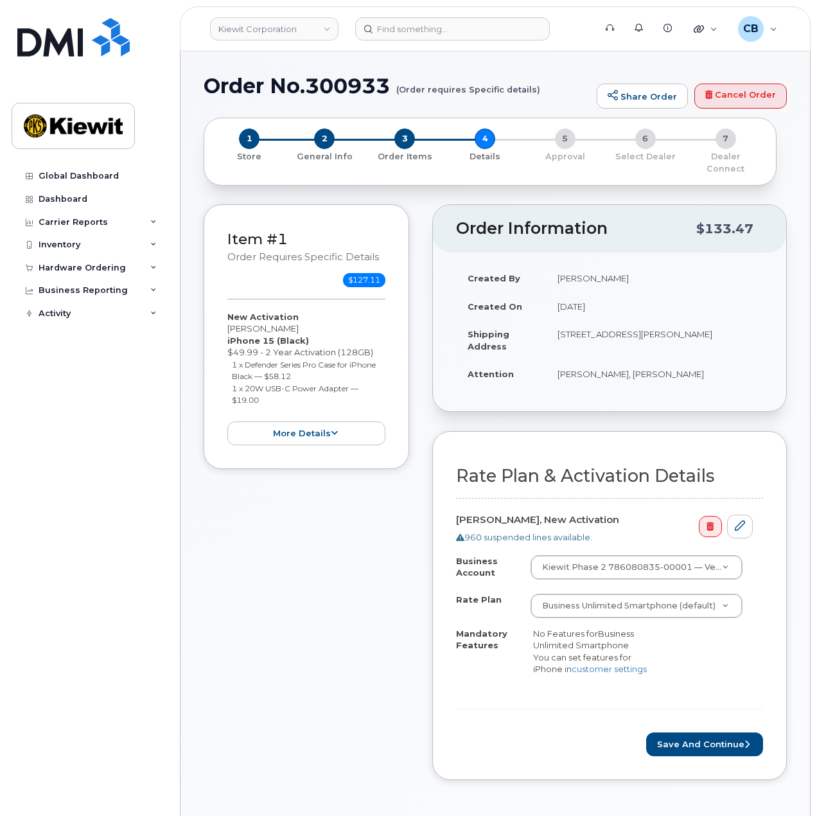
click at [679, 713] on form "Rate Plan & Activation Details [PERSON_NAME], New Activation 960 suspended line…" at bounding box center [609, 611] width 307 height 290
click at [679, 732] on button "Save and Continue" at bounding box center [704, 744] width 117 height 24
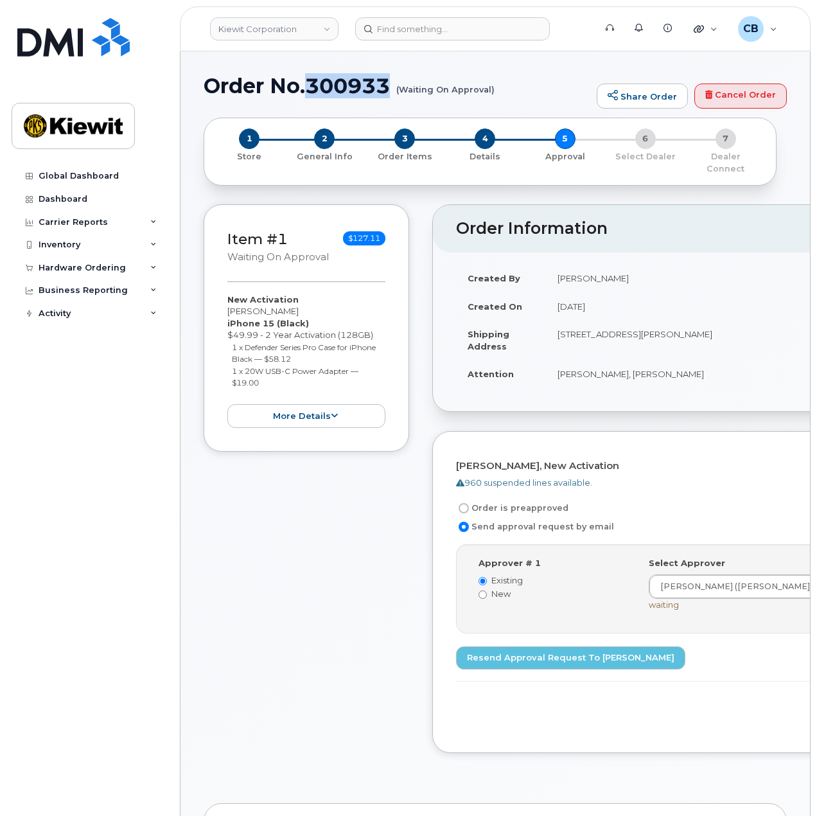
click at [390, 84] on h1 "Order No.300933 (Waiting On Approval)" at bounding box center [397, 85] width 387 height 22
click at [250, 516] on div "Item #1 Waiting On Approval $127.11 New Activation [PERSON_NAME] iPhone 15 (Bla…" at bounding box center [307, 488] width 206 height 568
